Goal: Information Seeking & Learning: Learn about a topic

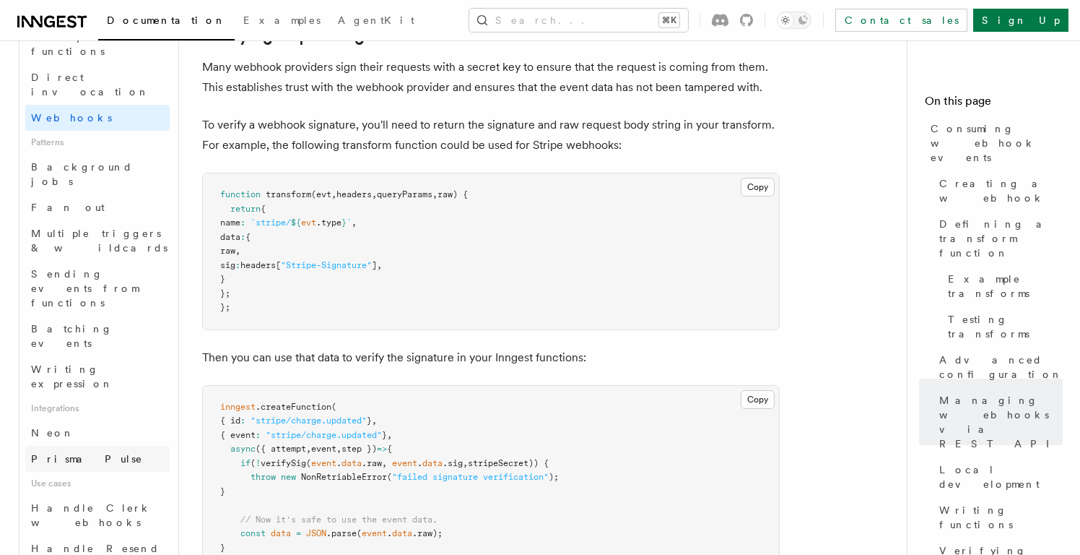
scroll to position [711, 0]
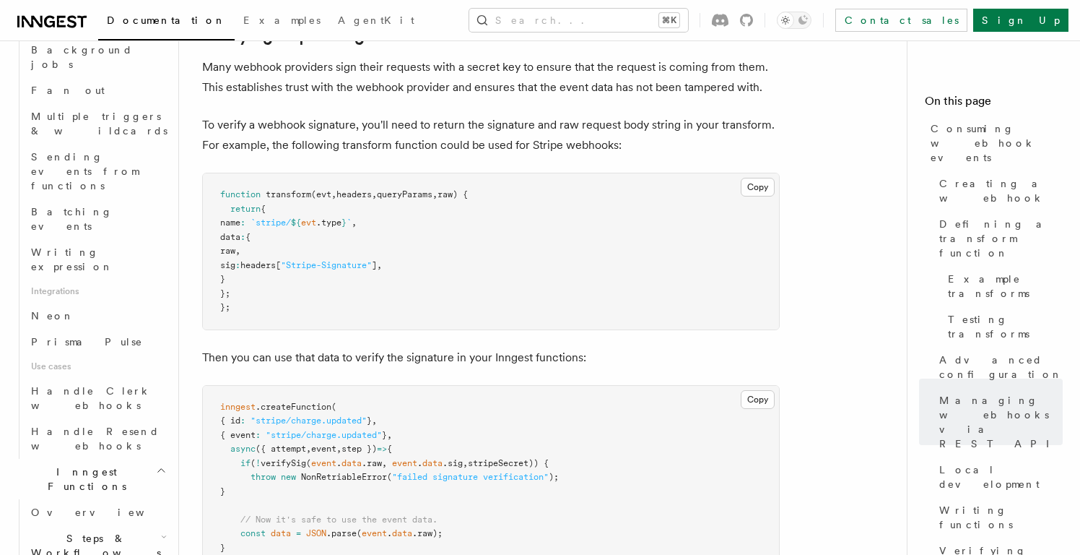
click at [96, 531] on span "Steps & Workflows" at bounding box center [93, 545] width 136 height 29
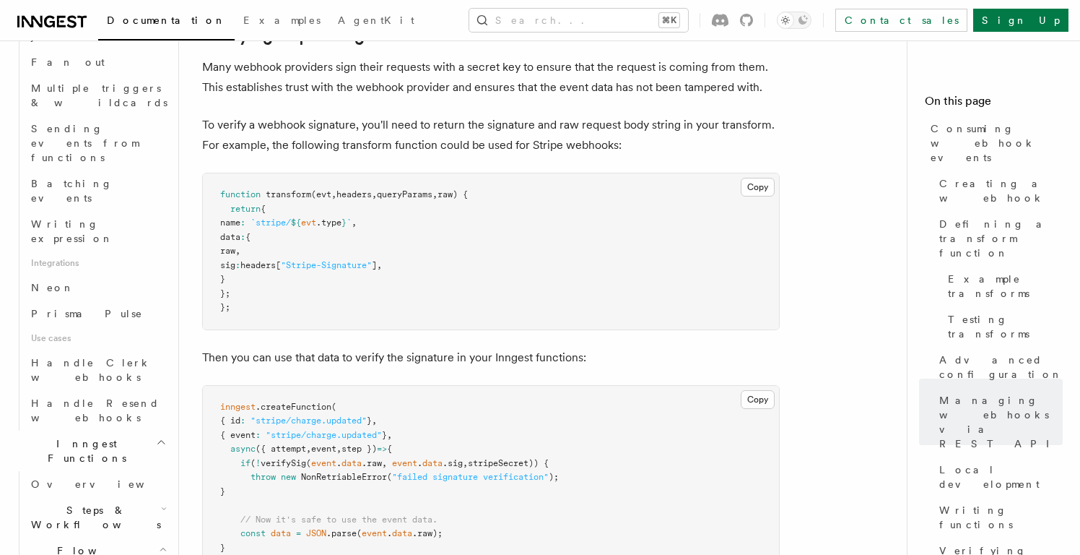
scroll to position [755, 0]
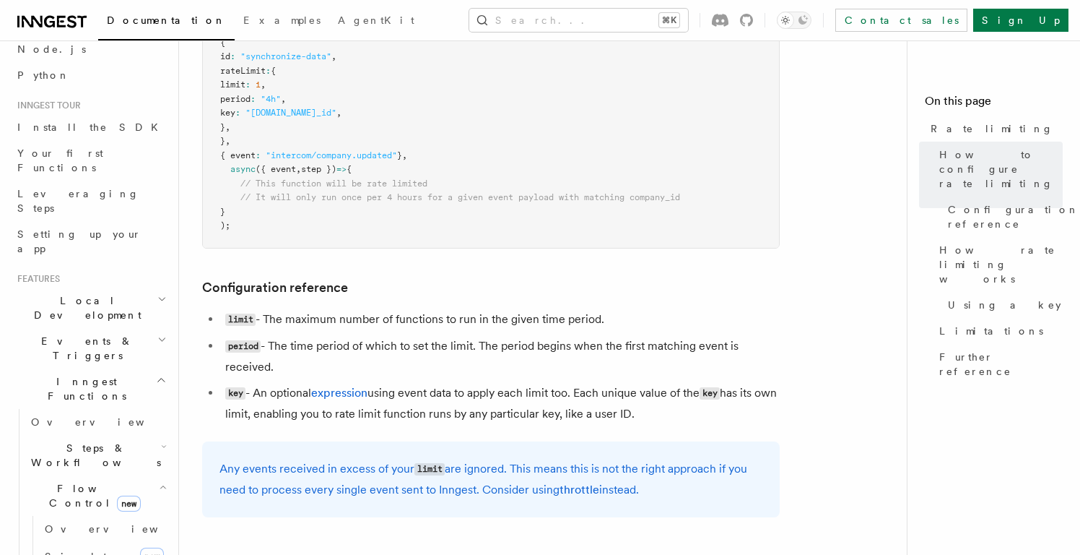
scroll to position [270, 0]
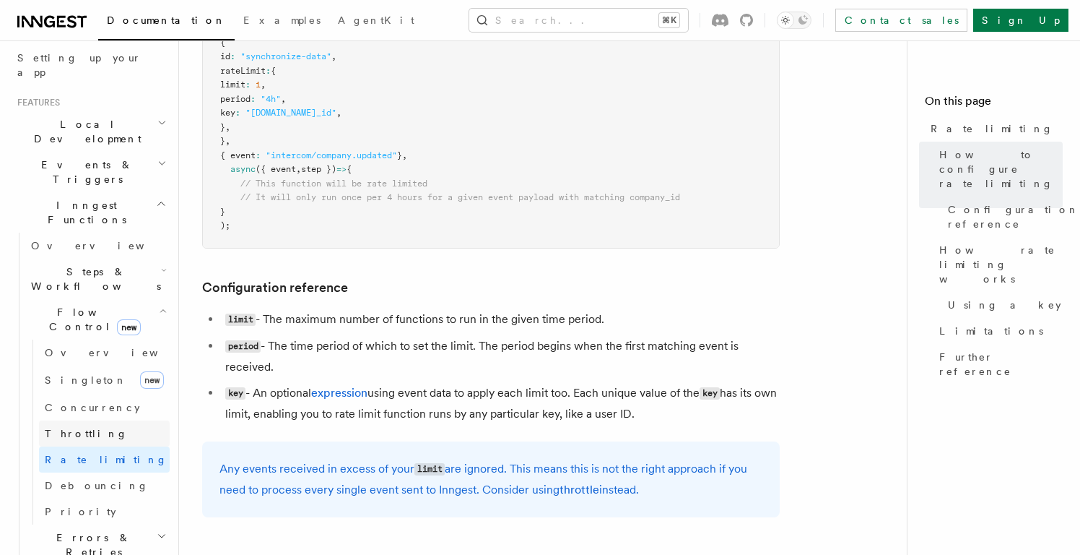
click at [66, 428] on span "Throttling" at bounding box center [86, 434] width 83 height 12
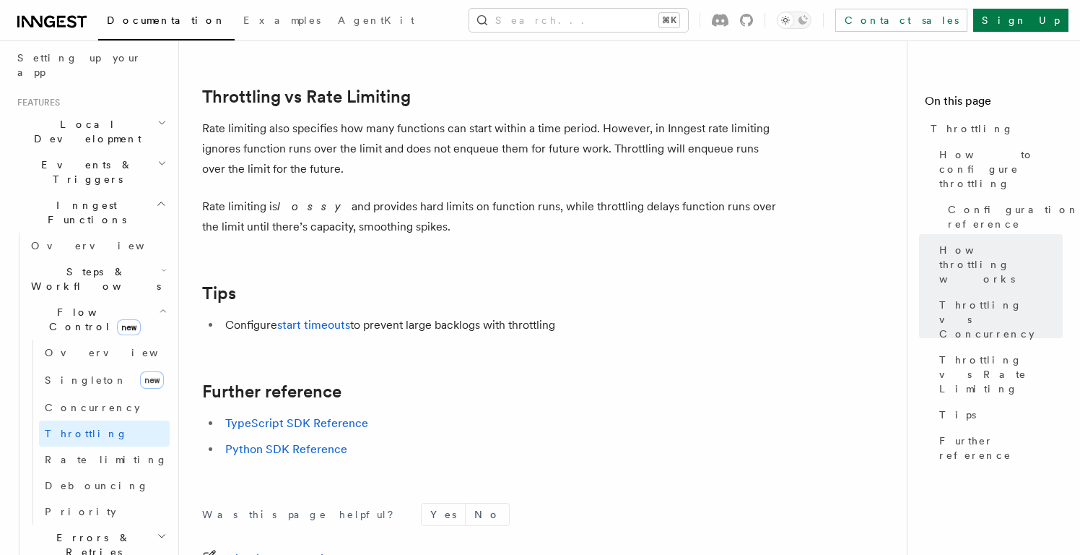
scroll to position [1593, 0]
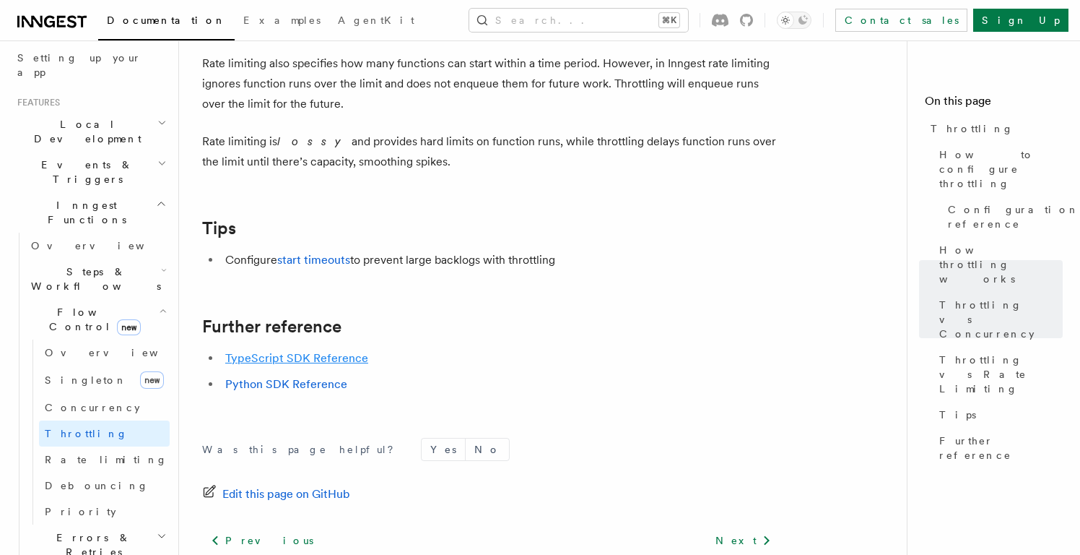
click at [326, 357] on link "TypeScript SDK Reference" at bounding box center [296, 358] width 143 height 14
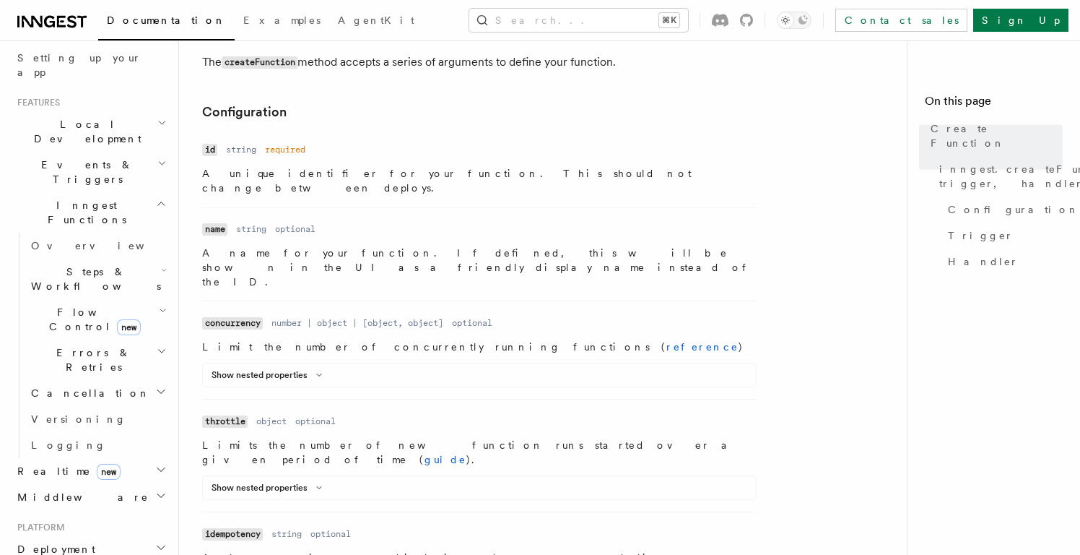
scroll to position [690, 0]
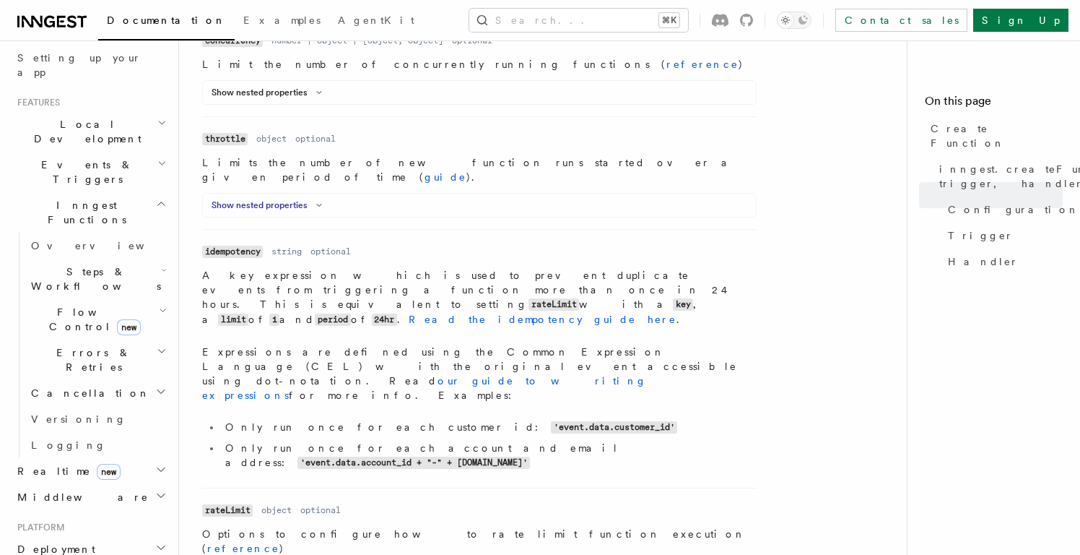
click at [289, 199] on button "Show nested properties" at bounding box center [270, 205] width 116 height 12
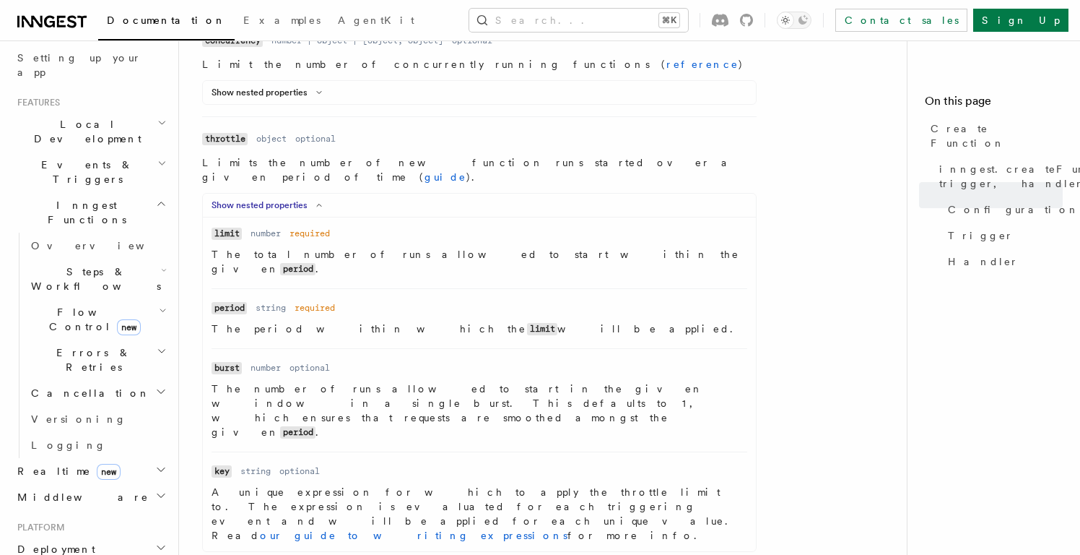
click at [289, 199] on button "Show nested properties" at bounding box center [270, 205] width 116 height 12
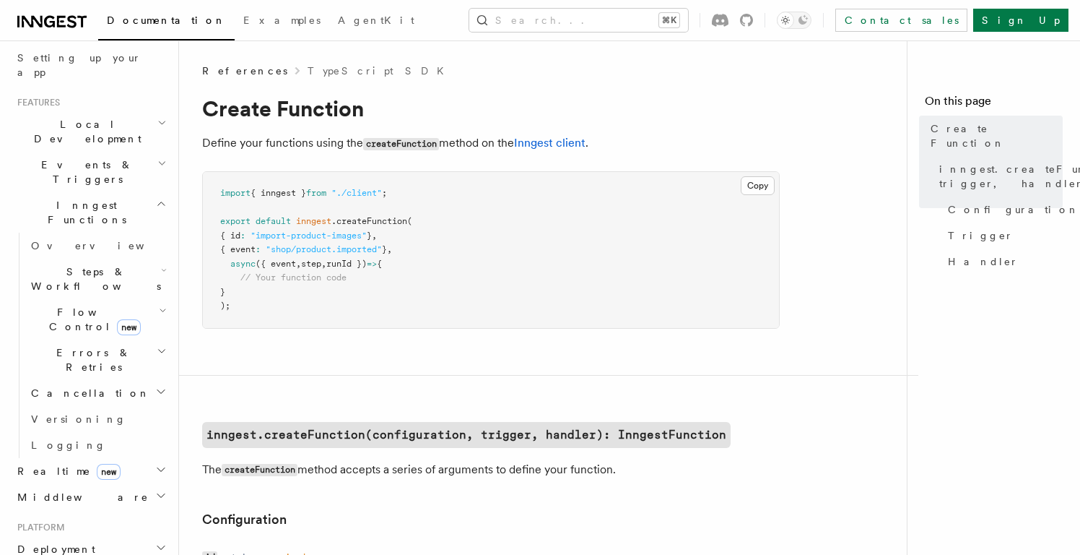
scroll to position [0, 0]
